Goal: Contribute content: Add original content to the website for others to see

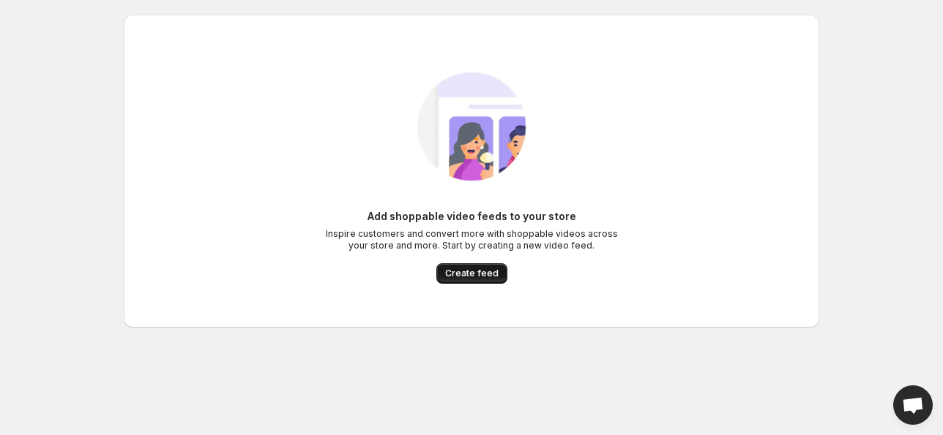
click at [465, 274] on span "Create feed" at bounding box center [471, 274] width 53 height 12
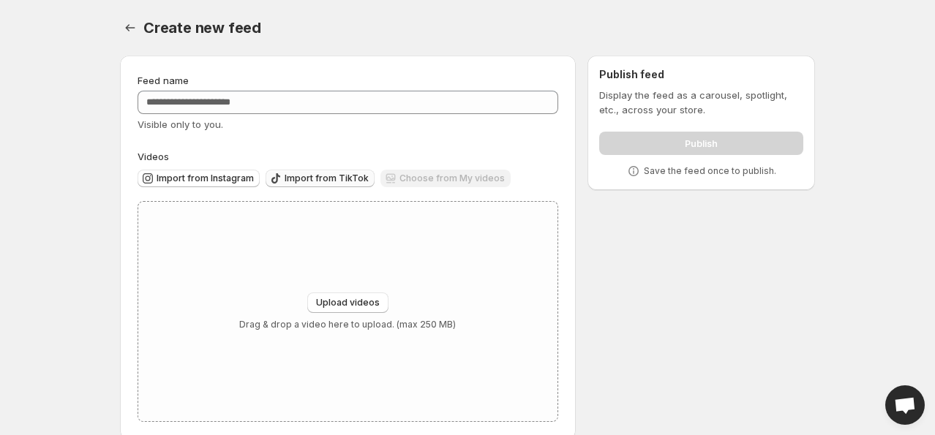
click at [337, 178] on span "Import from TikTok" at bounding box center [327, 179] width 84 height 12
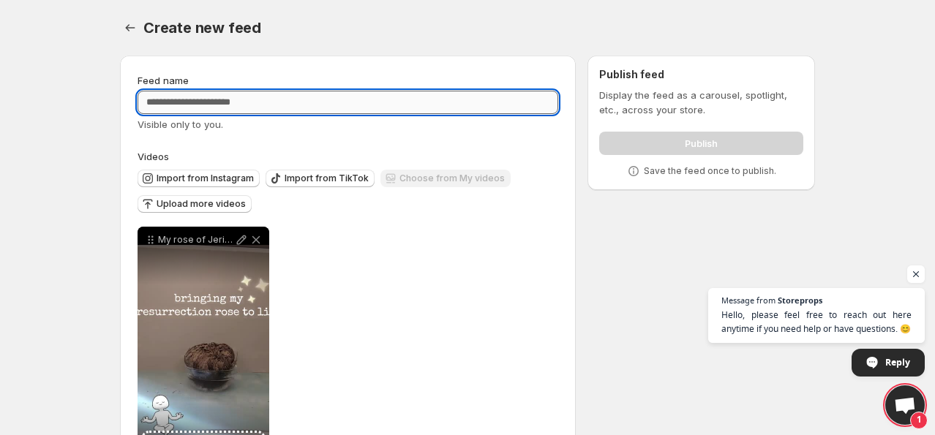
click at [288, 102] on input "Feed name" at bounding box center [348, 102] width 421 height 23
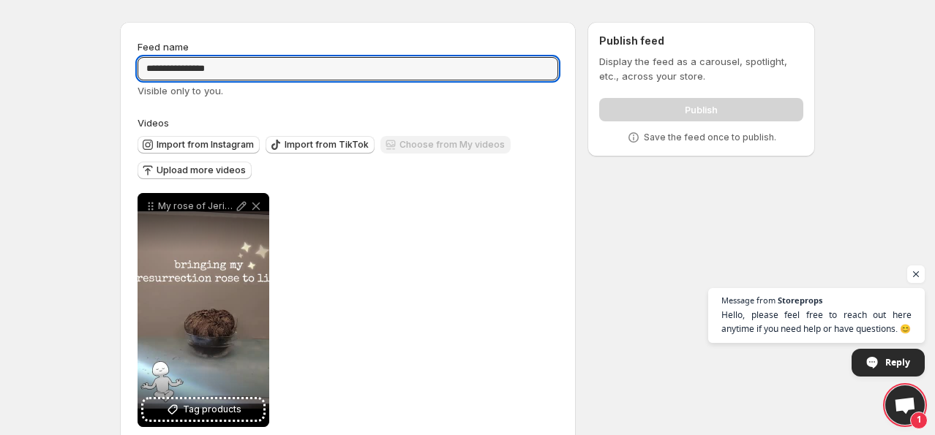
scroll to position [61, 0]
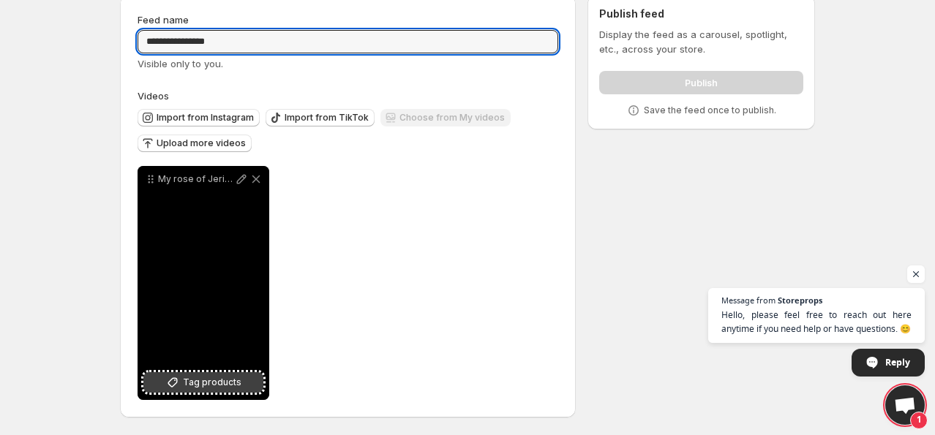
type input "**********"
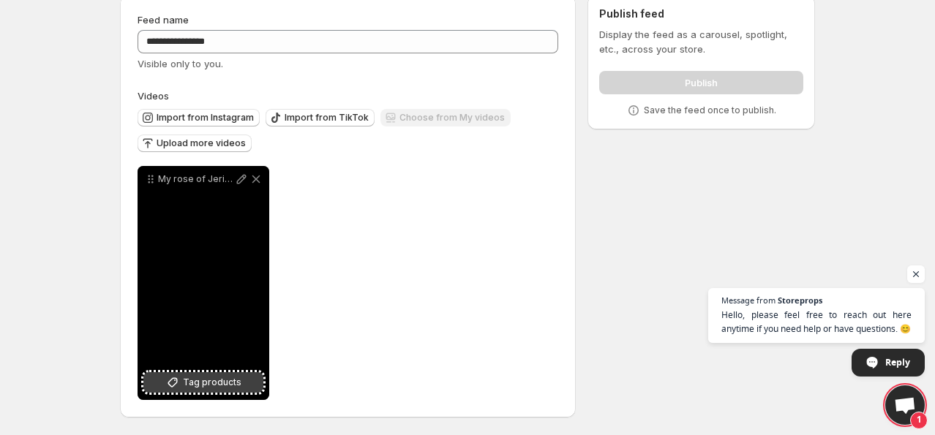
click at [202, 381] on span "Tag products" at bounding box center [212, 382] width 59 height 15
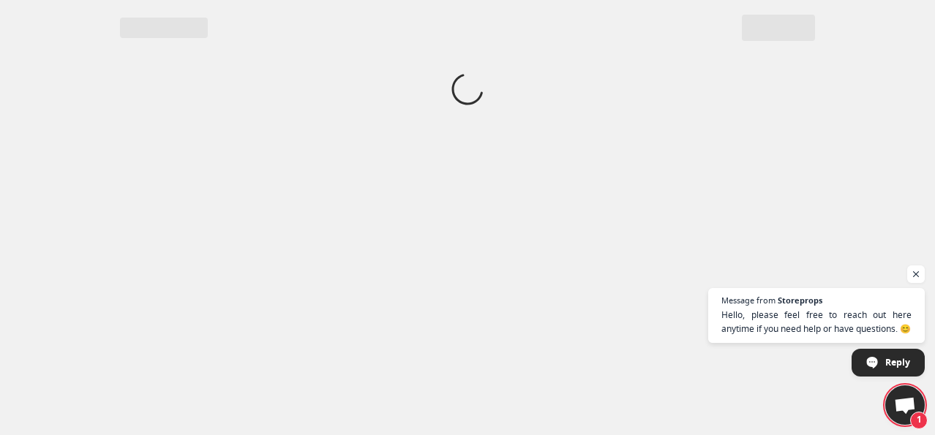
scroll to position [0, 0]
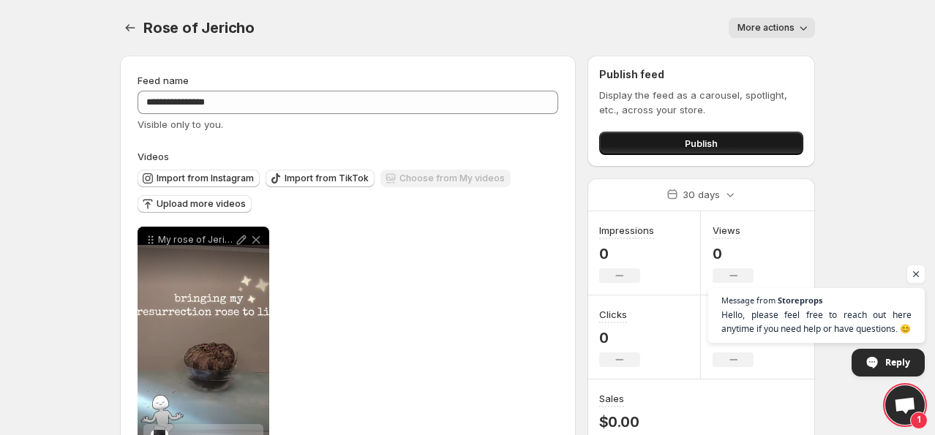
click at [694, 138] on span "Publish" at bounding box center [701, 143] width 33 height 15
click at [679, 143] on button "Publish" at bounding box center [701, 143] width 204 height 23
click at [682, 139] on button "Publish" at bounding box center [701, 143] width 204 height 23
click at [753, 144] on button "Publish" at bounding box center [701, 143] width 204 height 23
